Goal: Task Accomplishment & Management: Use online tool/utility

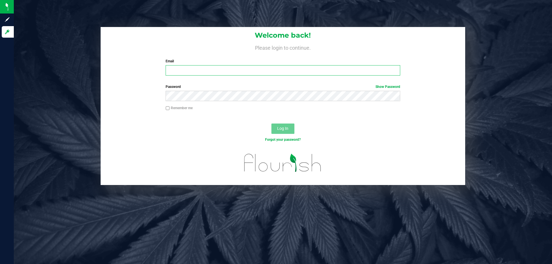
click at [173, 66] on input "Email" at bounding box center [283, 70] width 234 height 10
type input "[EMAIL_ADDRESS][DOMAIN_NAME]"
click at [271, 124] on button "Log In" at bounding box center [282, 129] width 23 height 10
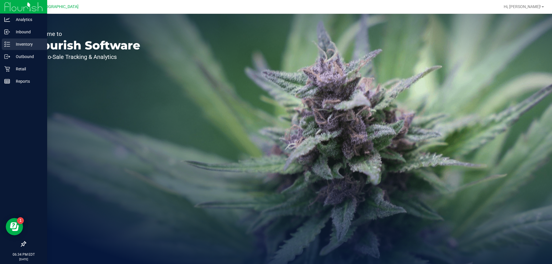
click at [12, 44] on p "Inventory" at bounding box center [27, 44] width 34 height 7
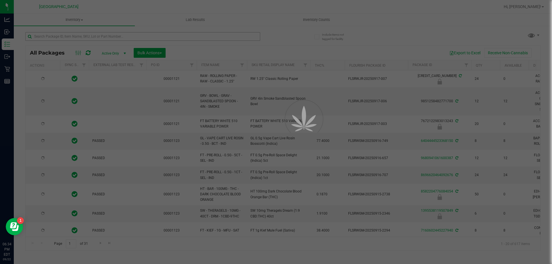
click at [146, 38] on div at bounding box center [276, 132] width 552 height 264
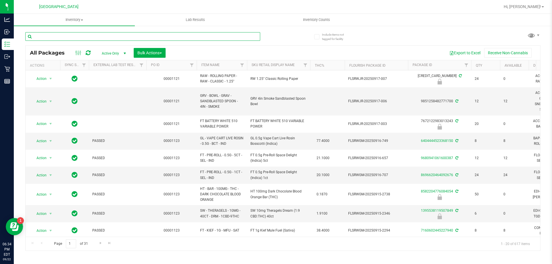
click at [147, 36] on input "text" at bounding box center [142, 36] width 235 height 9
paste input "SN250728DC1-0804"
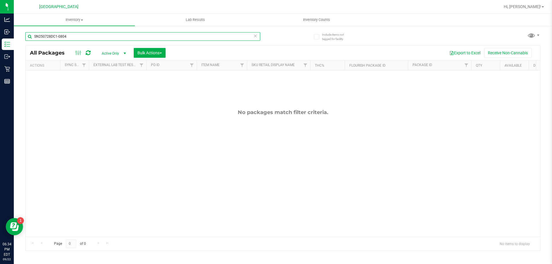
type input "SN250728DC1-0804"
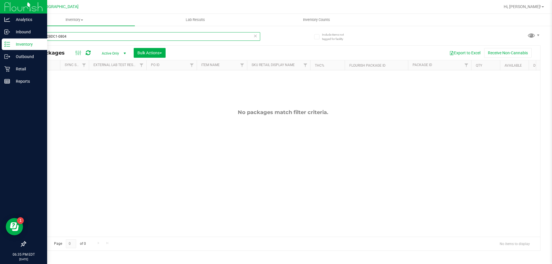
drag, startPoint x: 17, startPoint y: 43, endPoint x: 0, endPoint y: 45, distance: 17.3
click at [0, 45] on div "Analytics Inbound Inventory Outbound Retail Reports 06:35 PM EDT [DATE] 09/22 P…" at bounding box center [276, 132] width 552 height 264
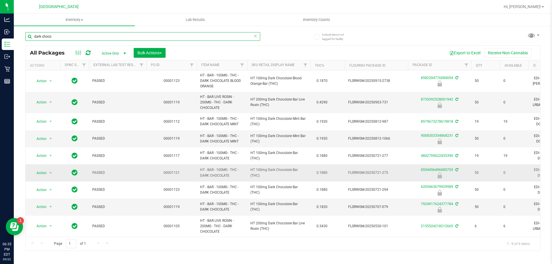
type input "dark choco"
drag, startPoint x: 234, startPoint y: 175, endPoint x: 198, endPoint y: 168, distance: 36.5
click at [198, 168] on td "HT - BAR - 100MG - THC - DARK CHOCOLATE" at bounding box center [222, 172] width 50 height 17
copy span "HT - BAR - 100MG - THC - DARK CHOCOLATE"
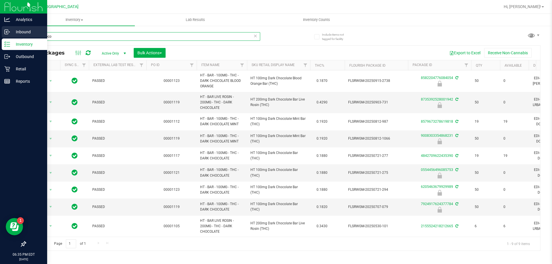
drag, startPoint x: 57, startPoint y: 32, endPoint x: 0, endPoint y: 36, distance: 56.7
click at [0, 36] on div "Analytics Inbound Inventory Outbound Retail Reports 06:35 PM EDT [DATE] 09/22 P…" at bounding box center [276, 132] width 552 height 264
paste input "HT - BAR - 100MG - THC - DARK CHOCOLATE"
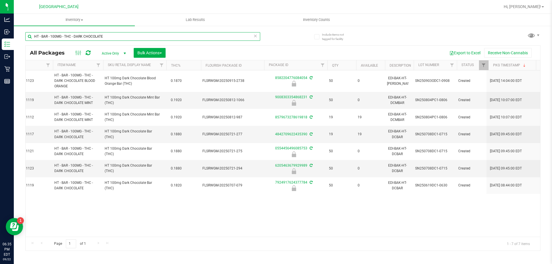
scroll to position [0, 146]
type input "HT - BAR - 100MG - THC - DARK CHOCOLATE"
